Goal: Information Seeking & Learning: Find specific fact

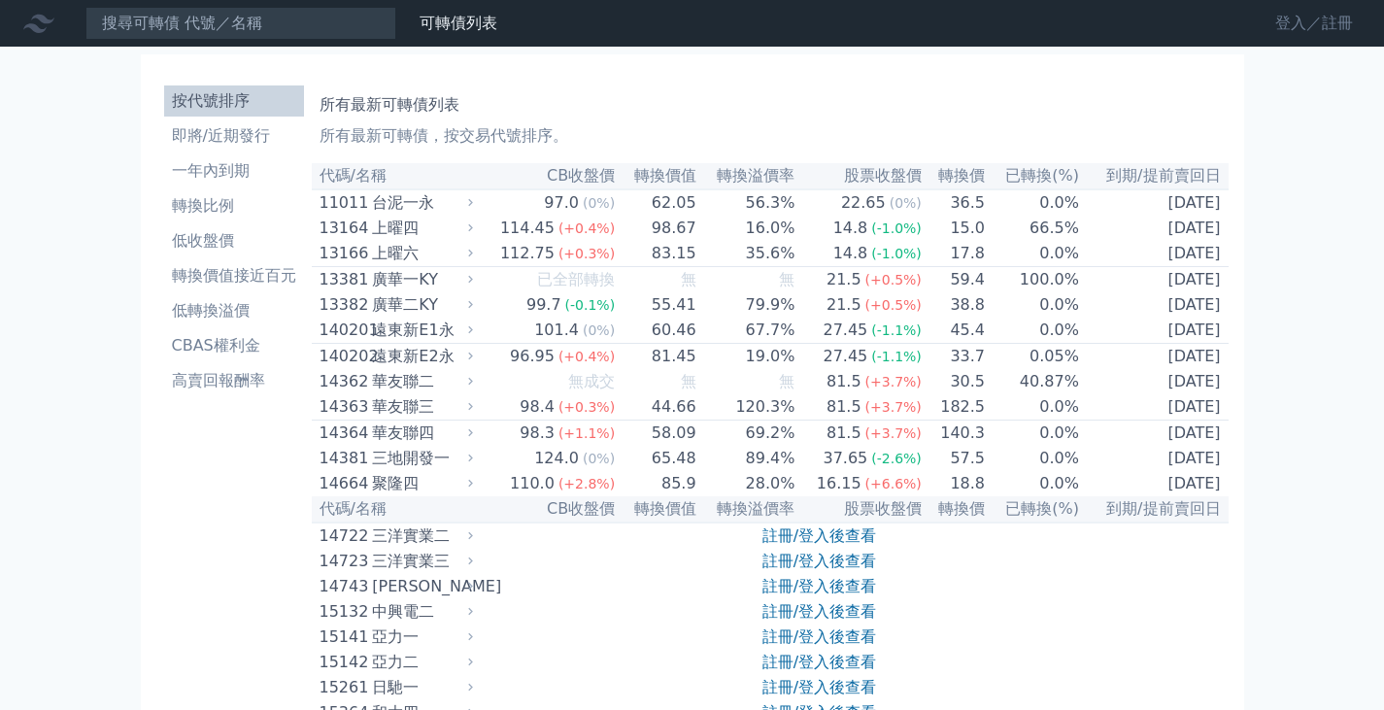
click at [1284, 21] on link "登入／註冊" at bounding box center [1314, 23] width 109 height 31
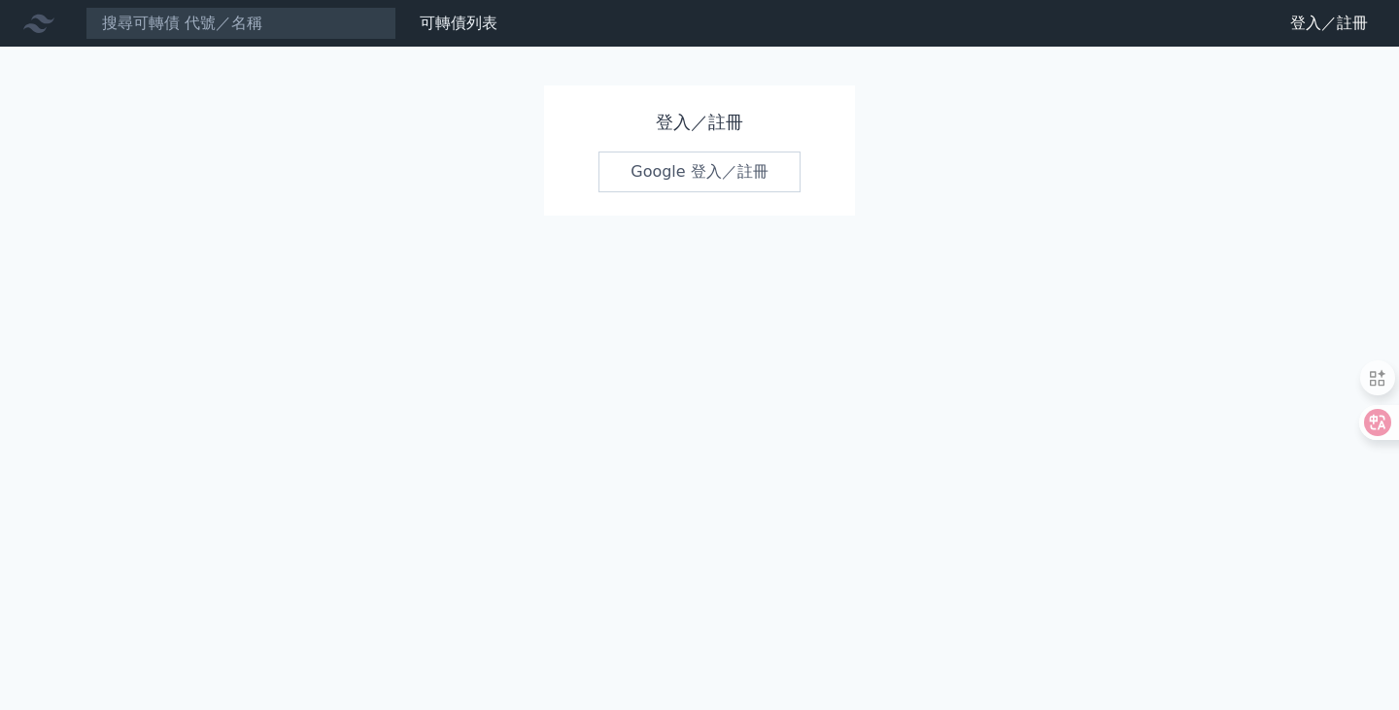
click at [701, 171] on link "Google 登入／註冊" at bounding box center [699, 172] width 202 height 41
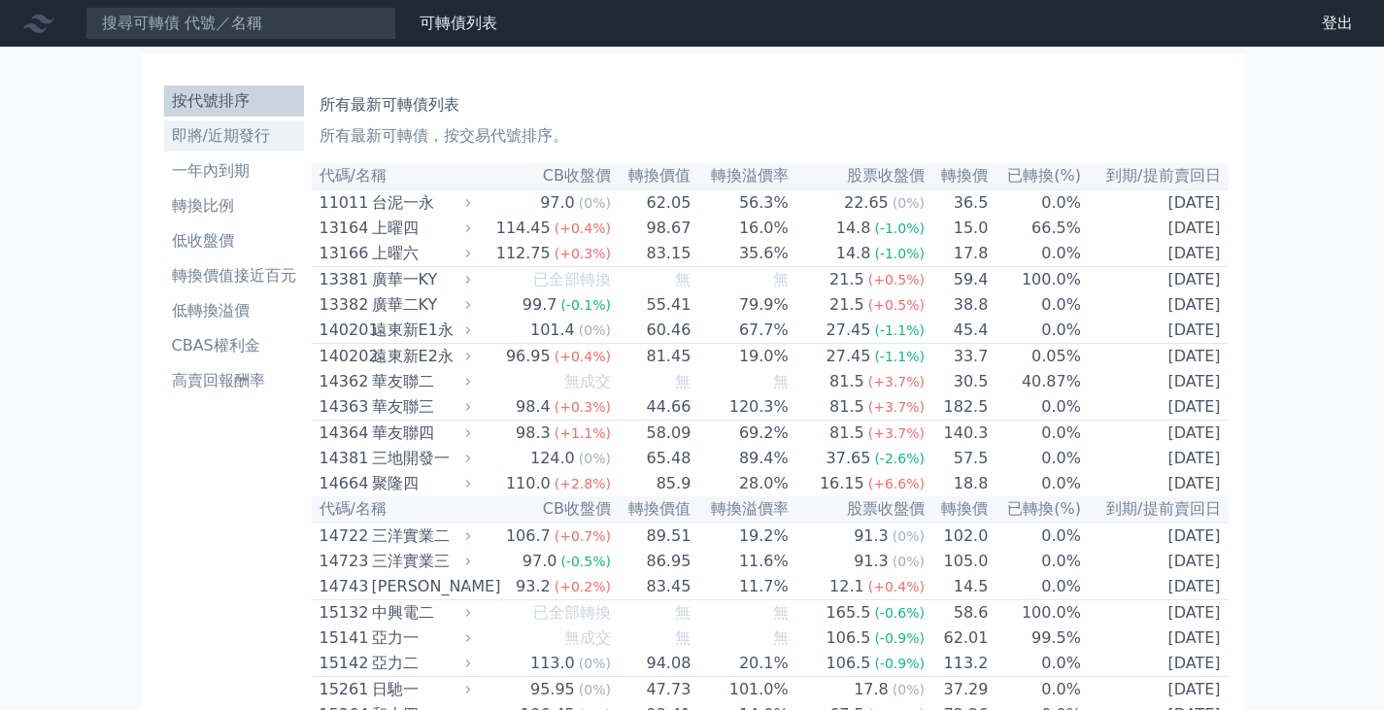
click at [177, 131] on li "即將/近期發行" at bounding box center [234, 135] width 140 height 23
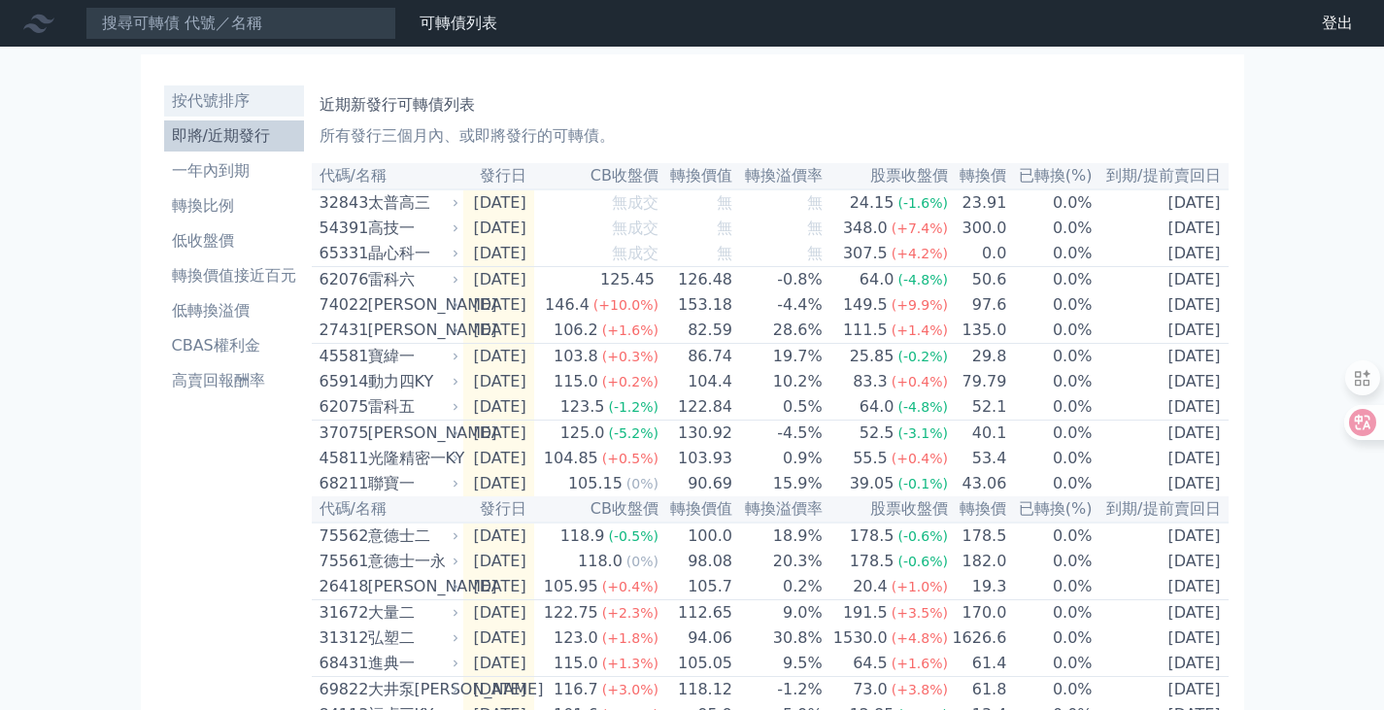
click at [200, 97] on li "按代號排序" at bounding box center [234, 100] width 140 height 23
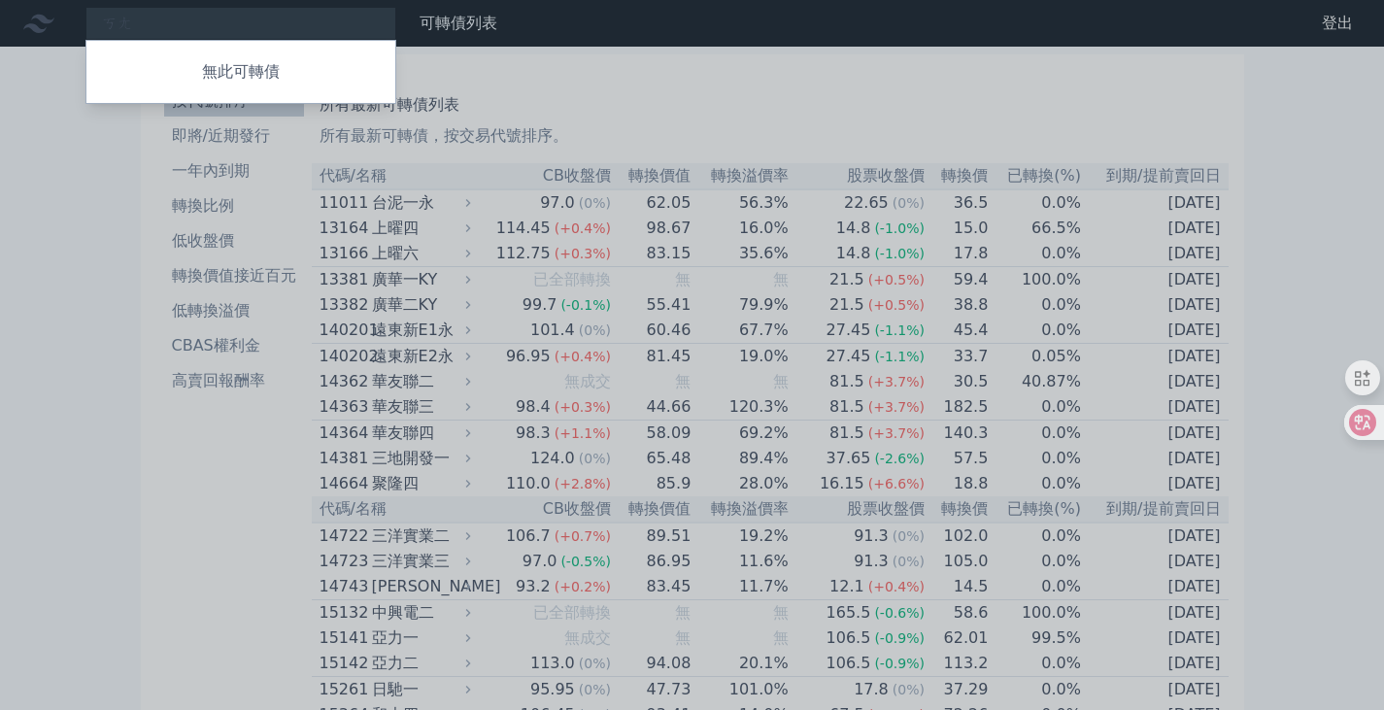
type input "[PERSON_NAME]"
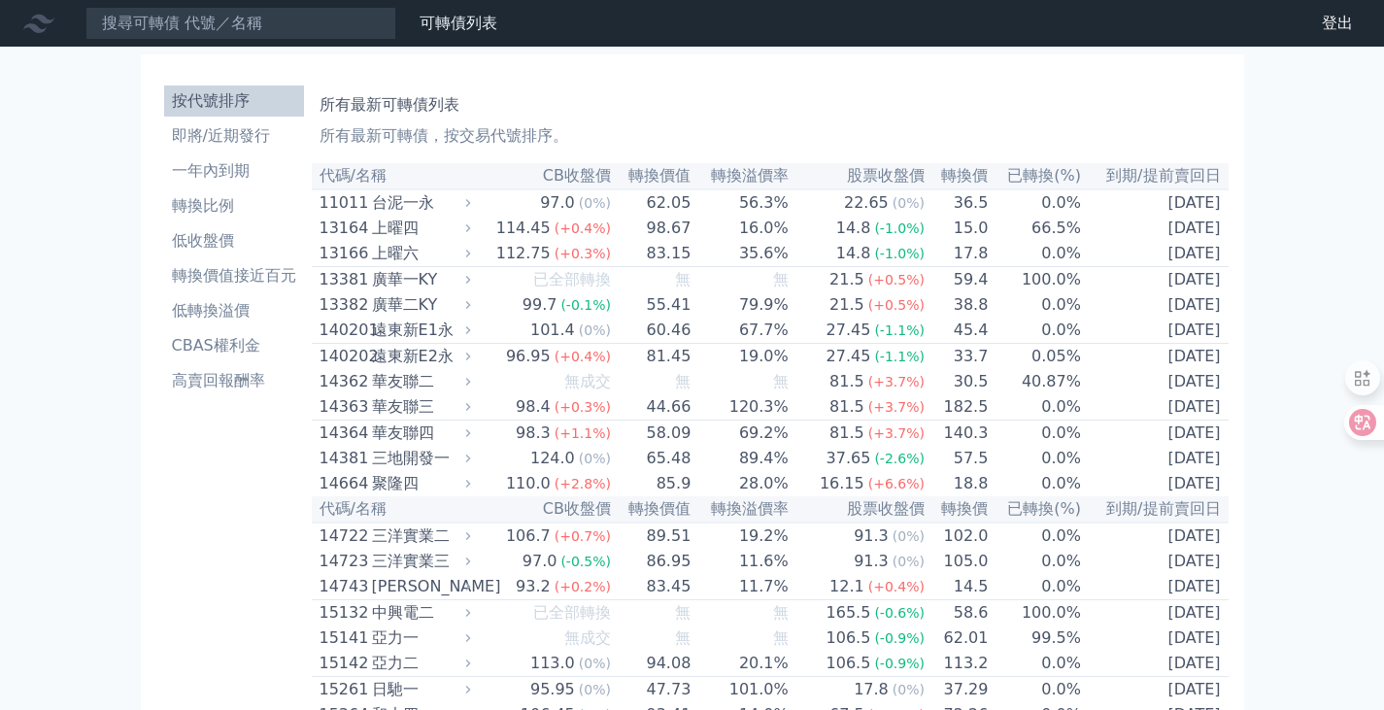
click at [877, 93] on h1 "所有最新可轉債列表" at bounding box center [770, 104] width 901 height 23
click at [179, 26] on input at bounding box center [240, 23] width 311 height 33
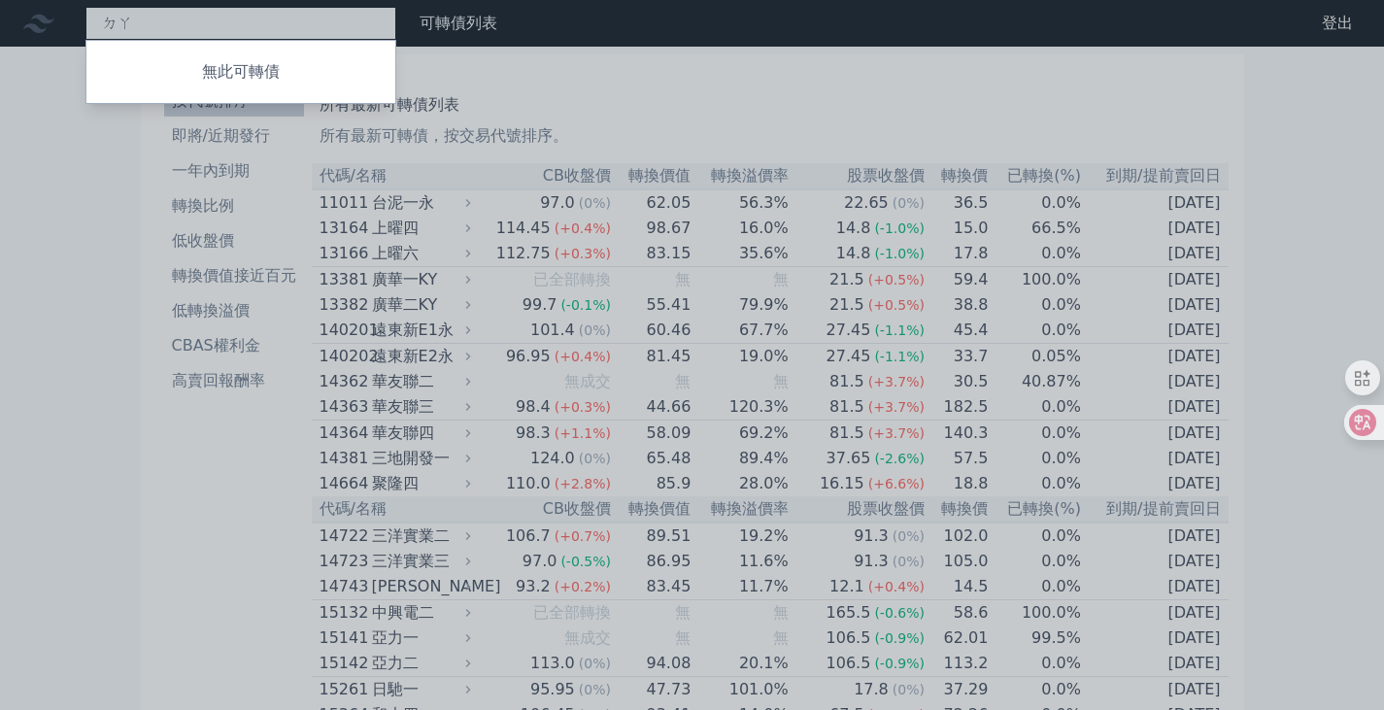
type input "大"
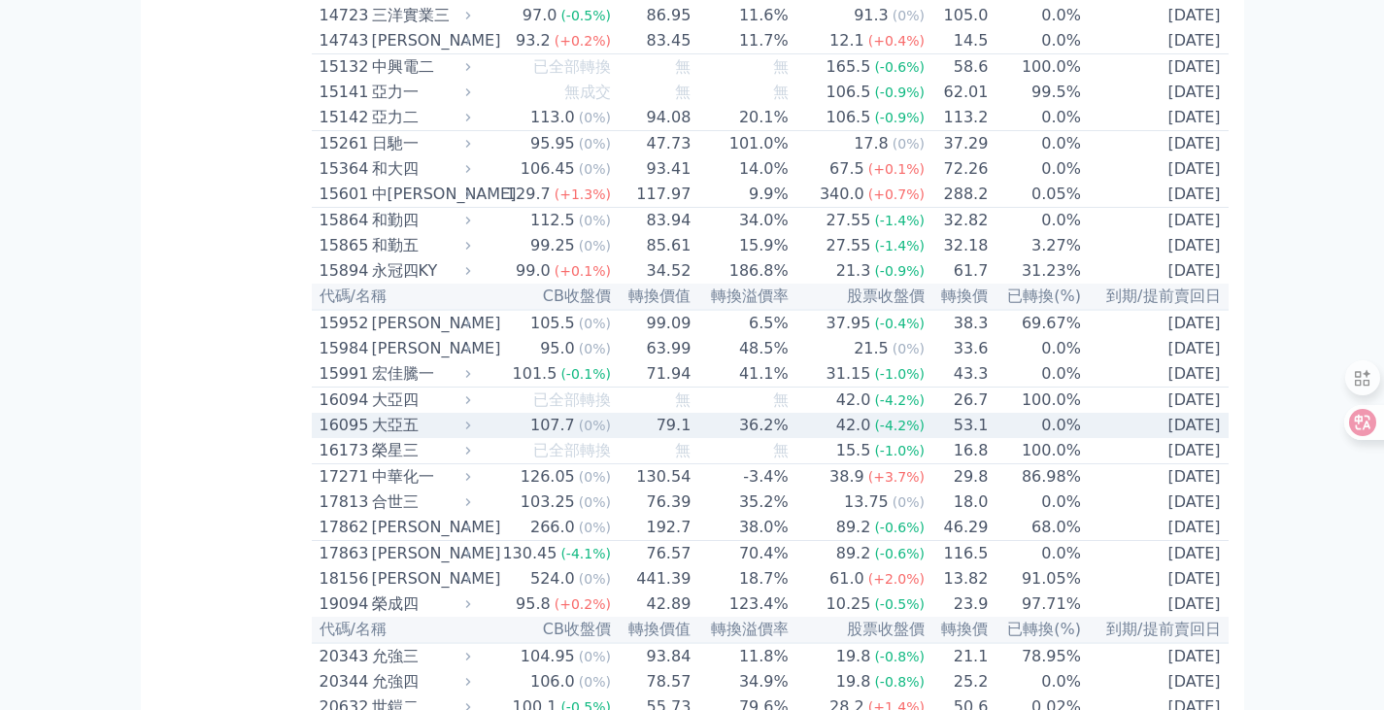
scroll to position [680, 0]
